Goal: Task Accomplishment & Management: Use online tool/utility

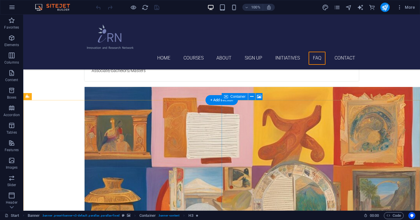
scroll to position [1782, 0]
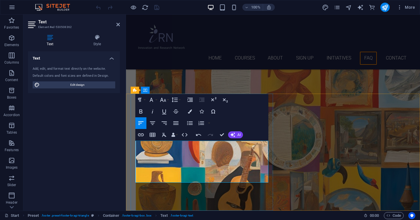
drag, startPoint x: 186, startPoint y: 167, endPoint x: 130, endPoint y: 167, distance: 56.0
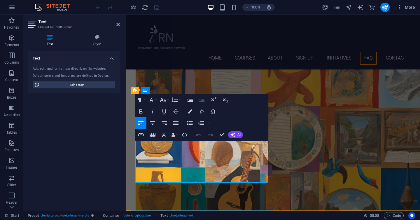
click at [77, 89] on div "Add, edit, and format text directly on the website. Default colors and font siz…" at bounding box center [74, 77] width 92 height 31
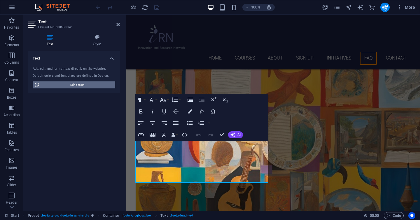
drag, startPoint x: 80, startPoint y: 85, endPoint x: 49, endPoint y: 262, distance: 179.0
click at [80, 85] on span "Edit design" at bounding box center [77, 84] width 72 height 7
select select "px"
select select "300"
select select "px"
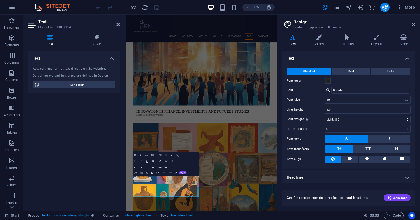
click at [418, 23] on aside "Design Control the appearance of the website Variants Text Colors Buttons Layou…" at bounding box center [348, 113] width 143 height 196
click at [416, 23] on aside "Design Control the appearance of the website Variants Text Colors Buttons Layou…" at bounding box center [348, 113] width 143 height 196
click at [413, 24] on icon at bounding box center [413, 24] width 3 height 5
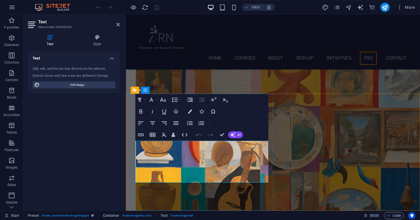
drag, startPoint x: 156, startPoint y: 159, endPoint x: 210, endPoint y: 300, distance: 151.3
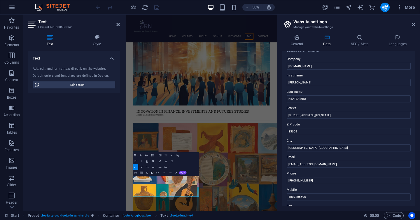
scroll to position [0, 0]
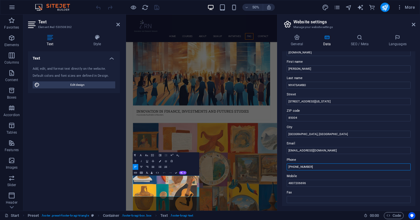
click at [312, 163] on div "Phone [PHONE_NUMBER]" at bounding box center [349, 163] width 124 height 14
click at [315, 167] on input "[PHONE_NUMBER]" at bounding box center [349, 167] width 124 height 7
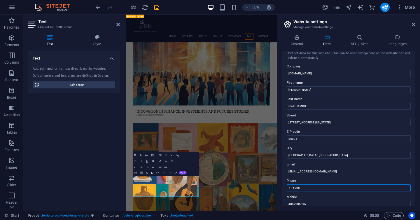
scroll to position [4, 0]
click at [298, 188] on input "+1-5206" at bounding box center [349, 188] width 124 height 7
drag, startPoint x: 306, startPoint y: 191, endPoint x: 293, endPoint y: 171, distance: 23.0
click at [306, 191] on input "+1-520-6" at bounding box center [349, 188] width 124 height 7
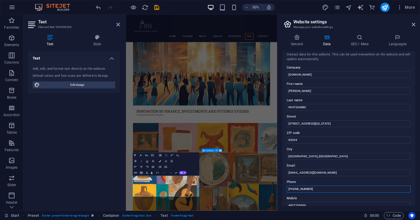
type input "[PHONE_NUMBER]"
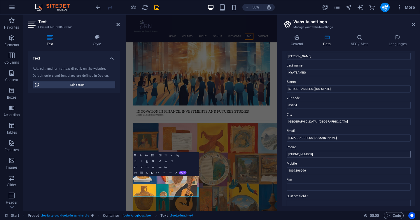
scroll to position [40, 0]
drag, startPoint x: 436, startPoint y: 183, endPoint x: 383, endPoint y: 326, distance: 152.2
drag, startPoint x: 309, startPoint y: 170, endPoint x: 291, endPoint y: 170, distance: 17.8
click at [291, 170] on input "4807206696" at bounding box center [349, 169] width 124 height 7
type input "4"
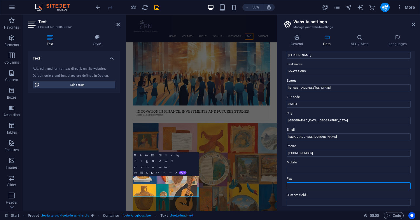
click at [295, 185] on input "Fax" at bounding box center [349, 185] width 124 height 7
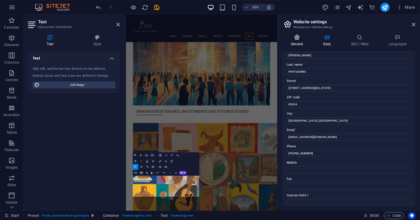
click at [302, 41] on h4 "General" at bounding box center [298, 40] width 32 height 12
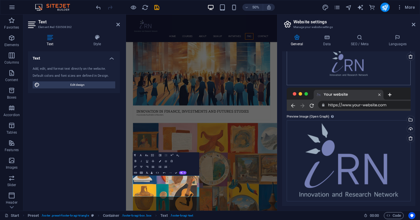
scroll to position [0, 0]
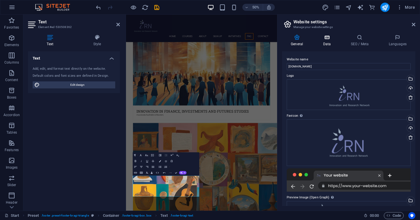
click at [332, 41] on h4 "Data" at bounding box center [328, 40] width 28 height 12
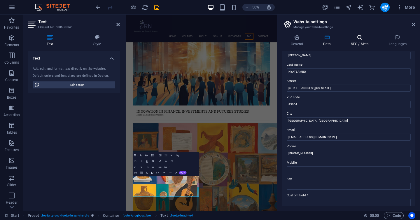
click at [357, 40] on h4 "SEO / Meta" at bounding box center [361, 40] width 38 height 12
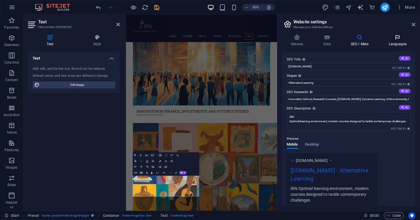
click at [394, 38] on icon at bounding box center [398, 37] width 36 height 6
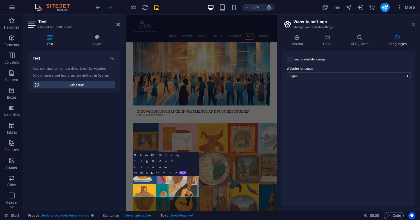
click at [413, 23] on icon at bounding box center [413, 24] width 3 height 5
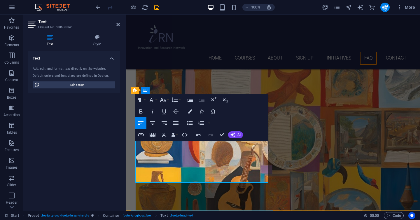
drag, startPoint x: 143, startPoint y: 166, endPoint x: 136, endPoint y: 165, distance: 6.4
drag, startPoint x: 138, startPoint y: 165, endPoint x: 146, endPoint y: 165, distance: 8.2
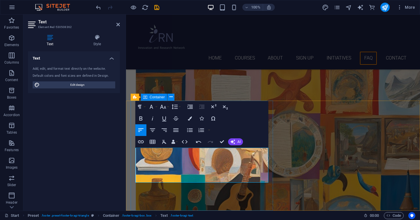
scroll to position [1775, 0]
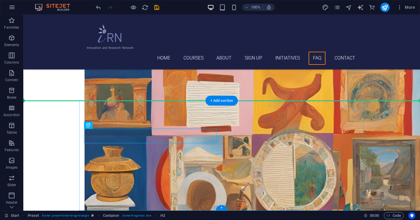
drag, startPoint x: 117, startPoint y: 141, endPoint x: 94, endPoint y: 114, distance: 35.0
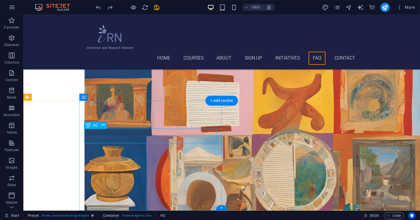
scroll to position [1775, 0]
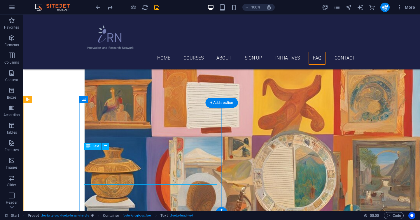
scroll to position [1773, 0]
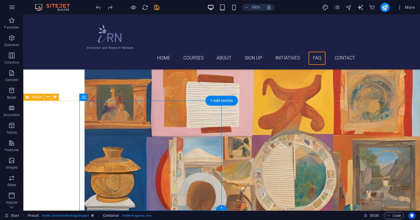
scroll to position [1774, 0]
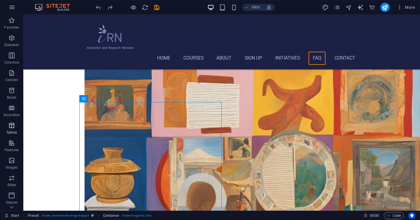
click at [11, 125] on icon "button" at bounding box center [11, 125] width 7 height 7
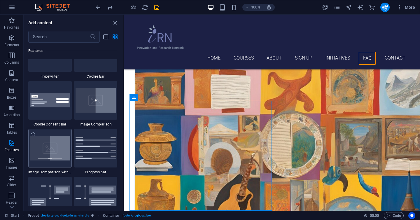
scroll to position [2354, 0]
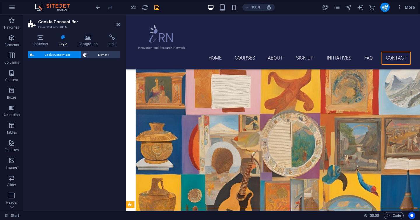
select select "rem"
select select "px"
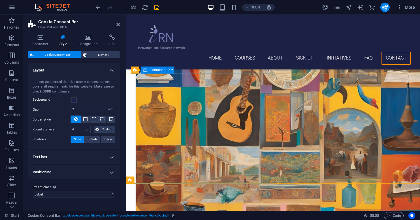
scroll to position [1879, 0]
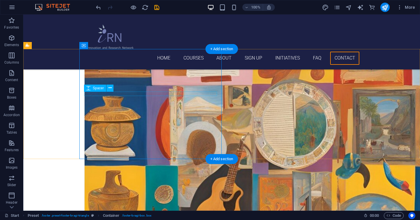
scroll to position [1793, 0]
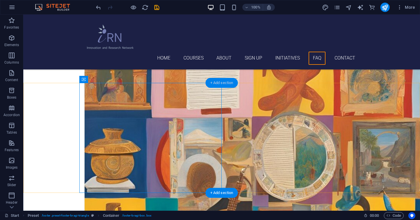
click at [217, 83] on div "+ Add section" at bounding box center [222, 83] width 32 height 10
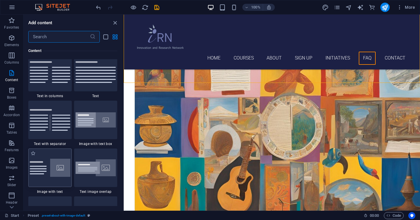
scroll to position [1029, 0]
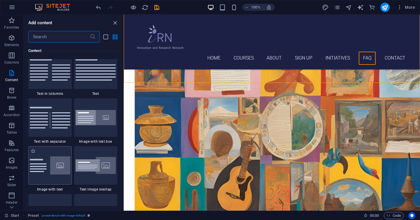
click at [57, 170] on img at bounding box center [50, 165] width 41 height 18
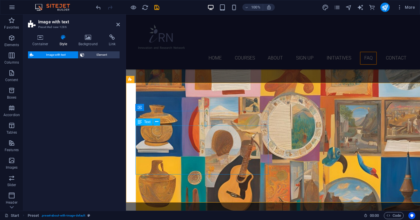
select select "rem"
select select "px"
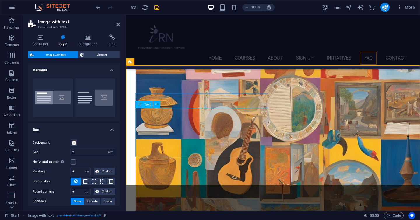
scroll to position [1813, 0]
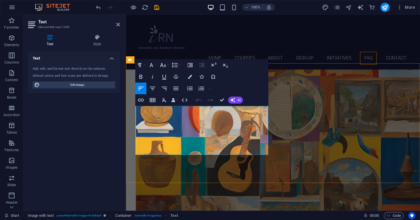
drag, startPoint x: 213, startPoint y: 152, endPoint x: 136, endPoint y: 101, distance: 92.3
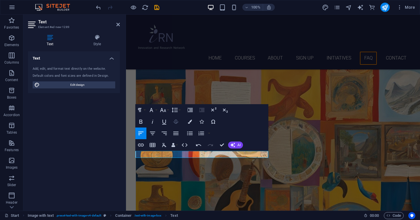
scroll to position [1768, 0]
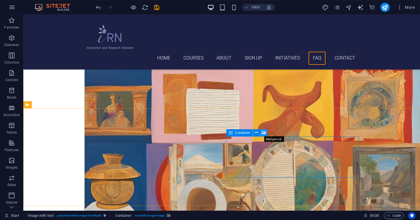
click at [265, 132] on icon at bounding box center [264, 132] width 4 height 6
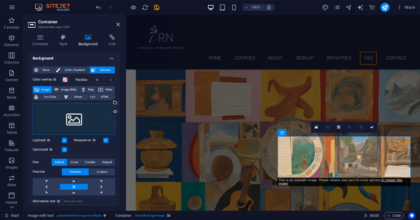
click at [83, 121] on div "Drag files here, click to choose files or select files from Files or our free s…" at bounding box center [74, 118] width 83 height 31
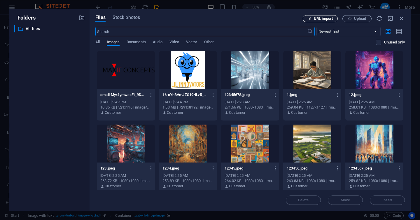
click at [329, 20] on span "URL import" at bounding box center [323, 18] width 19 height 3
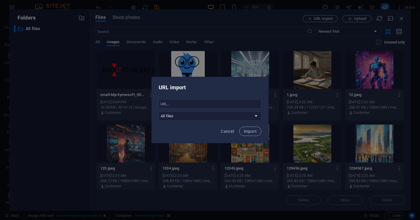
click at [322, 22] on div "URL import ​ All files Cancel Import" at bounding box center [210, 110] width 420 height 220
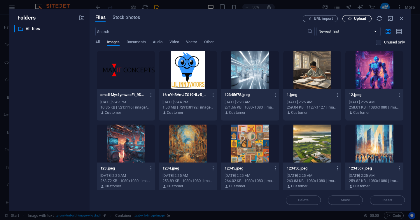
click at [353, 18] on span "Upload" at bounding box center [357, 19] width 24 height 4
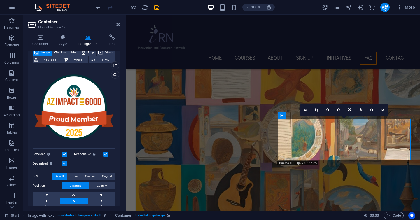
scroll to position [38, 0]
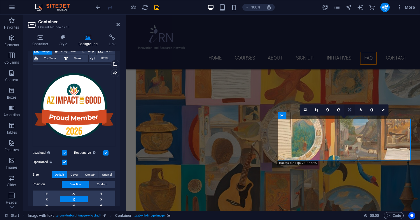
click at [349, 111] on icon at bounding box center [349, 109] width 3 height 3
click at [106, 151] on label at bounding box center [105, 152] width 5 height 5
click at [0, 0] on input "Responsive Automatically load retina image and smartphone optimized sizes." at bounding box center [0, 0] width 0 height 0
click at [106, 151] on label at bounding box center [105, 152] width 5 height 5
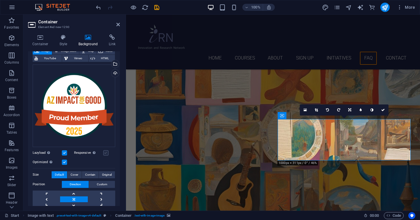
click at [0, 0] on input "Responsive Automatically load retina image and smartphone optimized sizes." at bounding box center [0, 0] width 0 height 0
click at [66, 151] on label at bounding box center [64, 152] width 5 height 5
click at [0, 0] on input "Lazyload Loading images after the page loads improves page speed." at bounding box center [0, 0] width 0 height 0
click at [66, 151] on label at bounding box center [64, 152] width 5 height 5
click at [0, 0] on input "Lazyload Loading images after the page loads improves page speed." at bounding box center [0, 0] width 0 height 0
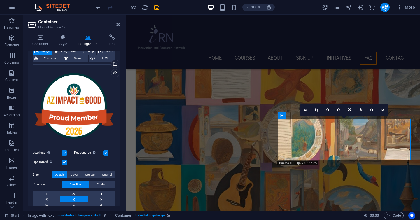
click at [64, 161] on label at bounding box center [64, 162] width 5 height 5
click at [0, 0] on input "Optimized Images are compressed to improve page speed." at bounding box center [0, 0] width 0 height 0
click at [64, 161] on label at bounding box center [64, 162] width 5 height 5
click at [0, 0] on input "Optimized Images are compressed to improve page speed." at bounding box center [0, 0] width 0 height 0
click at [64, 161] on label at bounding box center [64, 162] width 5 height 5
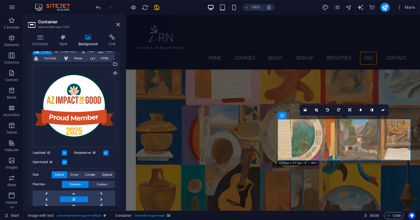
click at [0, 0] on input "Optimized Images are compressed to improve page speed." at bounding box center [0, 0] width 0 height 0
click at [64, 161] on label at bounding box center [64, 162] width 5 height 5
click at [0, 0] on input "Optimized Images are compressed to improve page speed." at bounding box center [0, 0] width 0 height 0
click at [64, 161] on label at bounding box center [64, 162] width 5 height 5
click at [0, 0] on input "Optimized Images are compressed to improve page speed." at bounding box center [0, 0] width 0 height 0
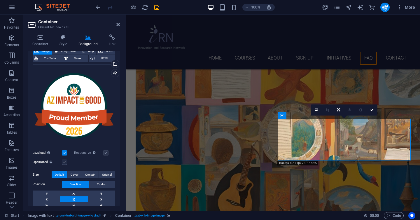
click at [64, 161] on label at bounding box center [64, 162] width 5 height 5
click at [0, 0] on input "Optimized Images are compressed to improve page speed." at bounding box center [0, 0] width 0 height 0
click at [64, 153] on label at bounding box center [64, 152] width 5 height 5
click at [0, 0] on input "Lazyload Loading images after the page loads improves page speed." at bounding box center [0, 0] width 0 height 0
click at [64, 153] on label at bounding box center [64, 152] width 5 height 5
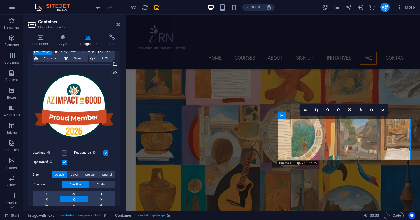
click at [0, 0] on input "Lazyload Loading images after the page loads improves page speed." at bounding box center [0, 0] width 0 height 0
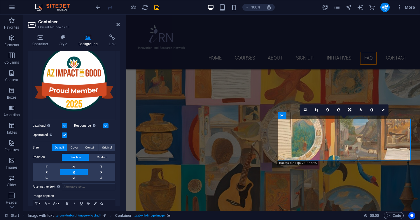
scroll to position [68, 0]
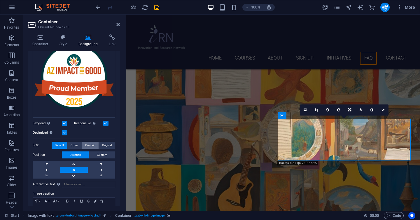
click at [92, 145] on span "Contain" at bounding box center [90, 145] width 10 height 7
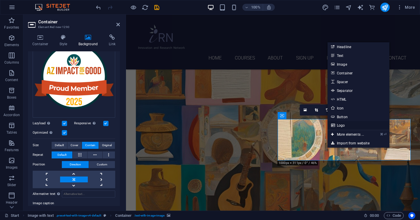
click at [342, 125] on link "Logo" at bounding box center [359, 125] width 62 height 9
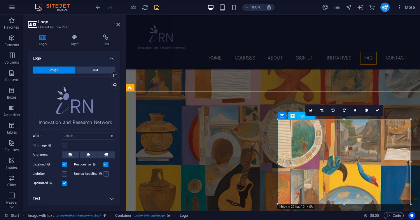
scroll to position [1785, 0]
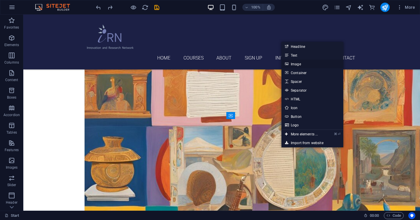
drag, startPoint x: 295, startPoint y: 65, endPoint x: 167, endPoint y: 56, distance: 127.5
click at [295, 65] on link "Image" at bounding box center [312, 63] width 62 height 9
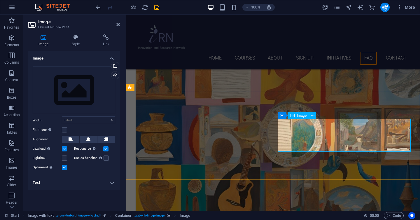
click at [105, 82] on div "Drag files here, click to choose files or select files from Files or our free s…" at bounding box center [74, 90] width 83 height 48
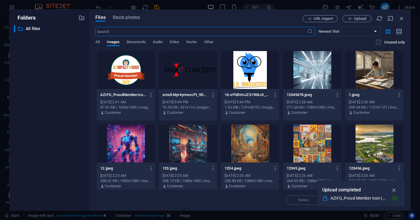
click at [138, 75] on div at bounding box center [126, 70] width 58 height 38
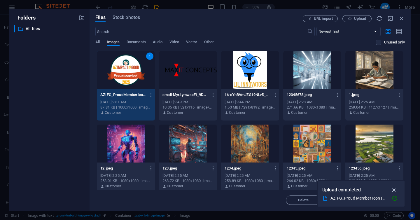
click at [395, 190] on icon "button" at bounding box center [394, 190] width 7 height 6
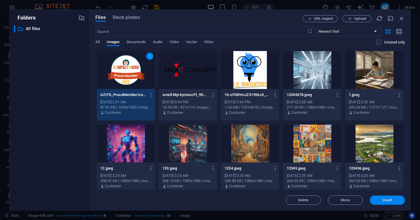
click at [381, 200] on span "Insert" at bounding box center [387, 199] width 30 height 3
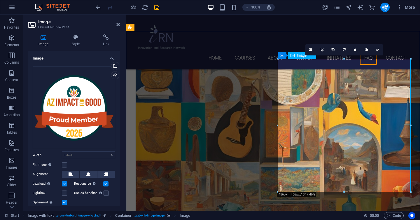
scroll to position [1858, 0]
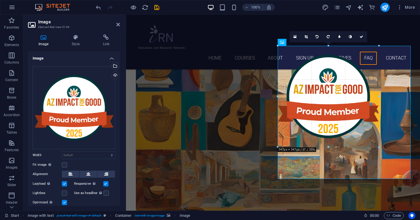
drag, startPoint x: 278, startPoint y: 179, endPoint x: 309, endPoint y: 138, distance: 52.0
type input "347"
select select "px"
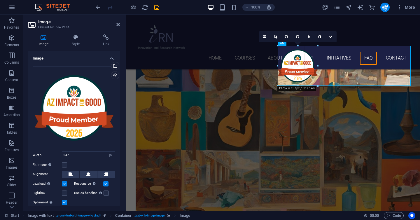
drag, startPoint x: 379, startPoint y: 146, endPoint x: 313, endPoint y: 83, distance: 91.4
type input "137"
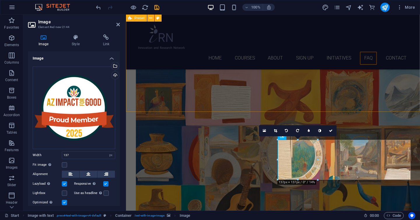
scroll to position [1768, 0]
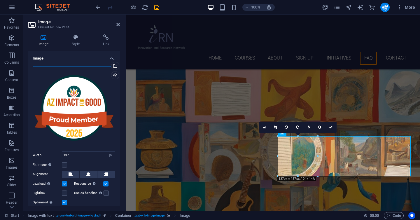
click at [93, 87] on div "Drag files here, click to choose files or select files from Files or our free s…" at bounding box center [74, 107] width 83 height 83
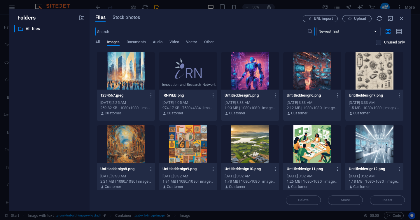
scroll to position [150, 0]
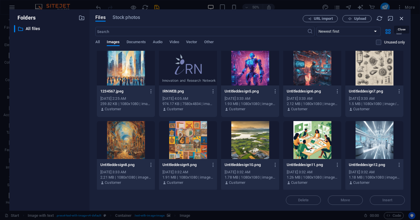
click at [399, 20] on icon "button" at bounding box center [401, 18] width 6 height 6
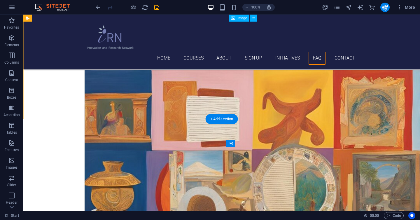
scroll to position [1766, 0]
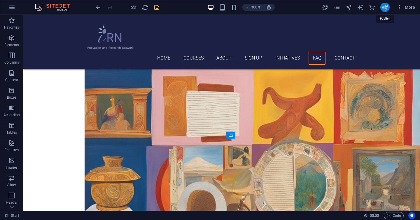
click at [386, 7] on icon "publish" at bounding box center [384, 7] width 7 height 7
checkbox input "false"
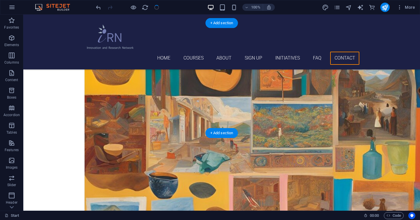
scroll to position [1976, 0]
